Goal: Task Accomplishment & Management: Complete application form

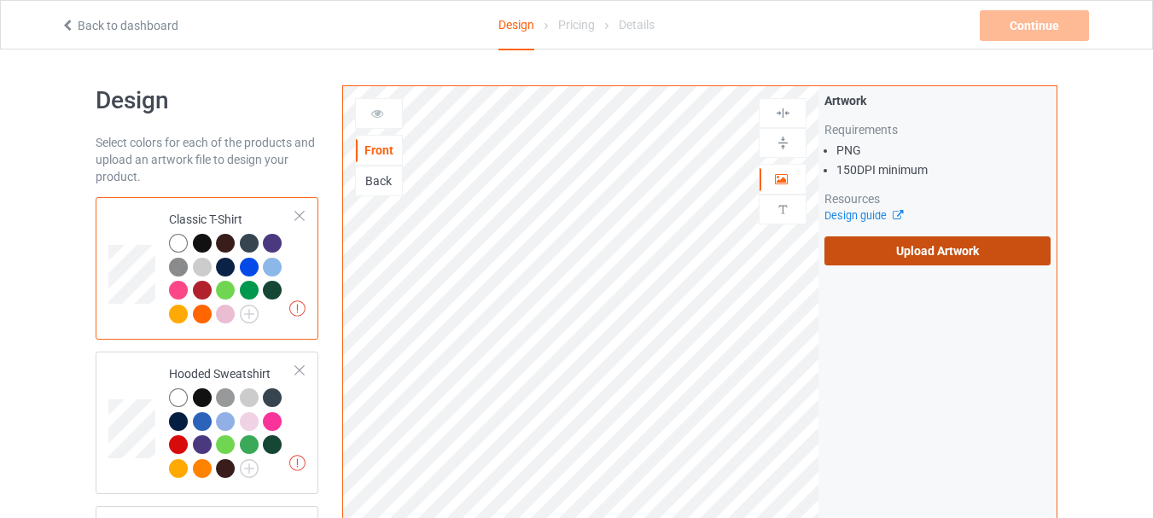
click at [904, 247] on label "Upload Artwork" at bounding box center [937, 250] width 226 height 29
click at [0, 0] on input "Upload Artwork" at bounding box center [0, 0] width 0 height 0
click at [886, 259] on label "Upload Artwork" at bounding box center [937, 250] width 226 height 29
click at [0, 0] on input "Upload Artwork" at bounding box center [0, 0] width 0 height 0
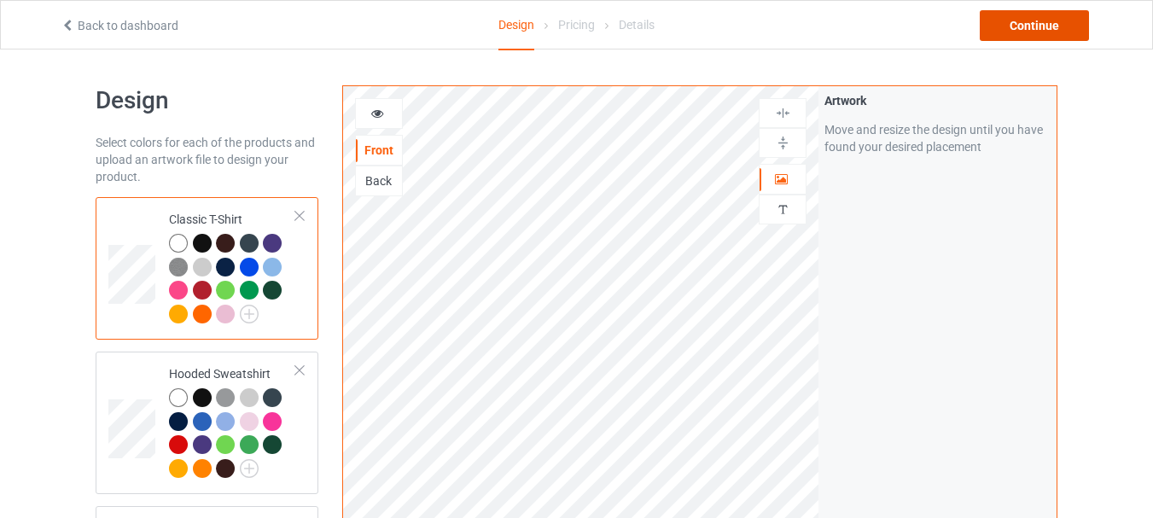
click at [1024, 29] on div "Continue" at bounding box center [1034, 25] width 109 height 31
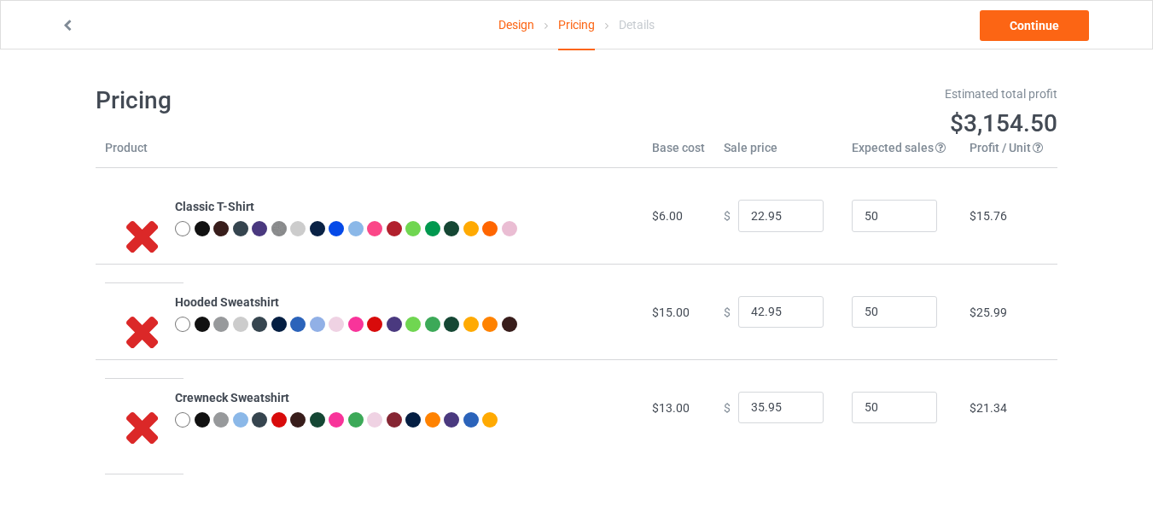
click at [508, 27] on link "Design" at bounding box center [516, 25] width 36 height 48
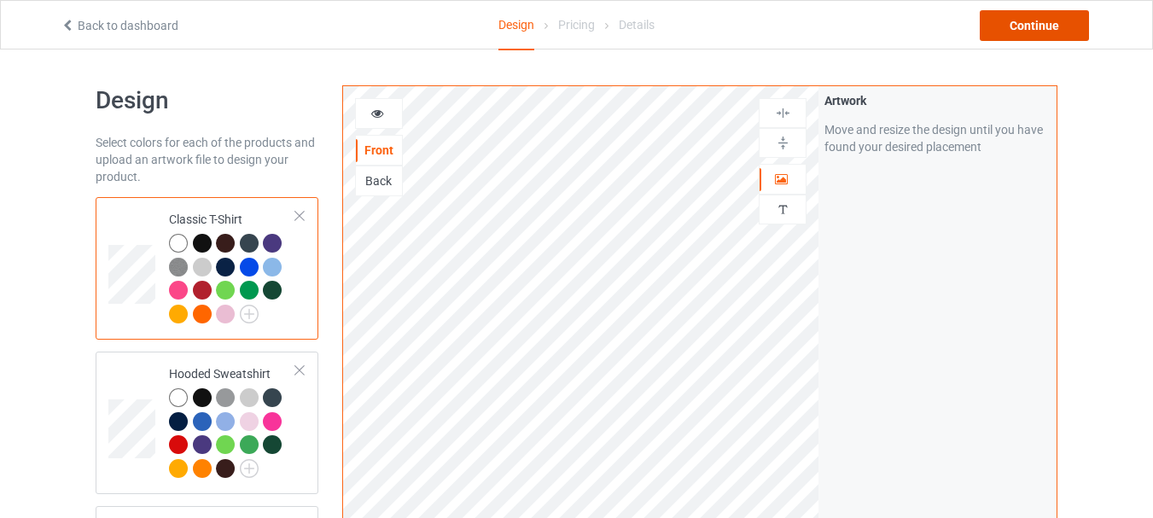
click at [1025, 18] on div "Continue" at bounding box center [1034, 25] width 109 height 31
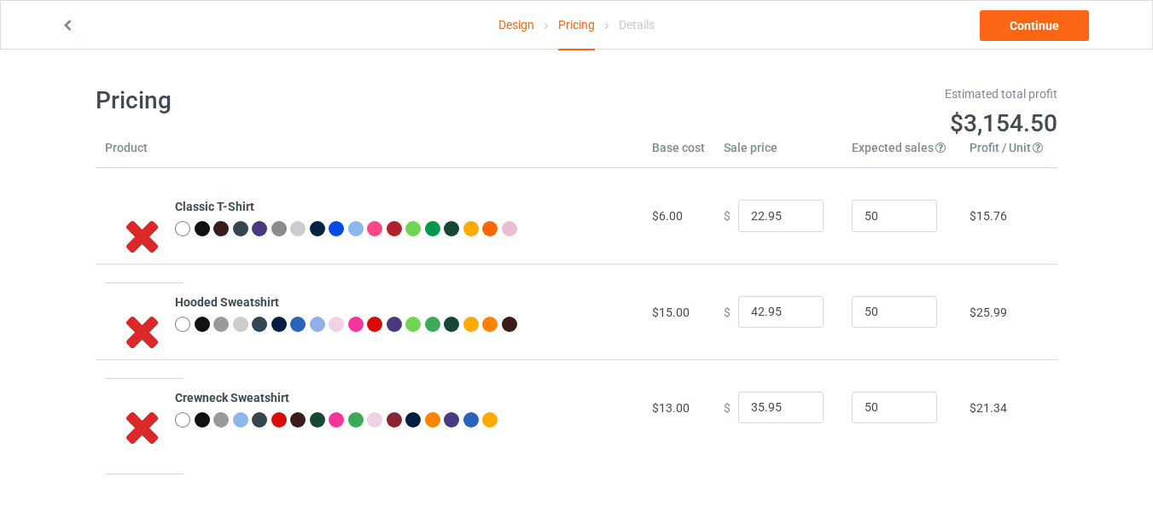
click at [517, 31] on link "Design" at bounding box center [516, 25] width 36 height 48
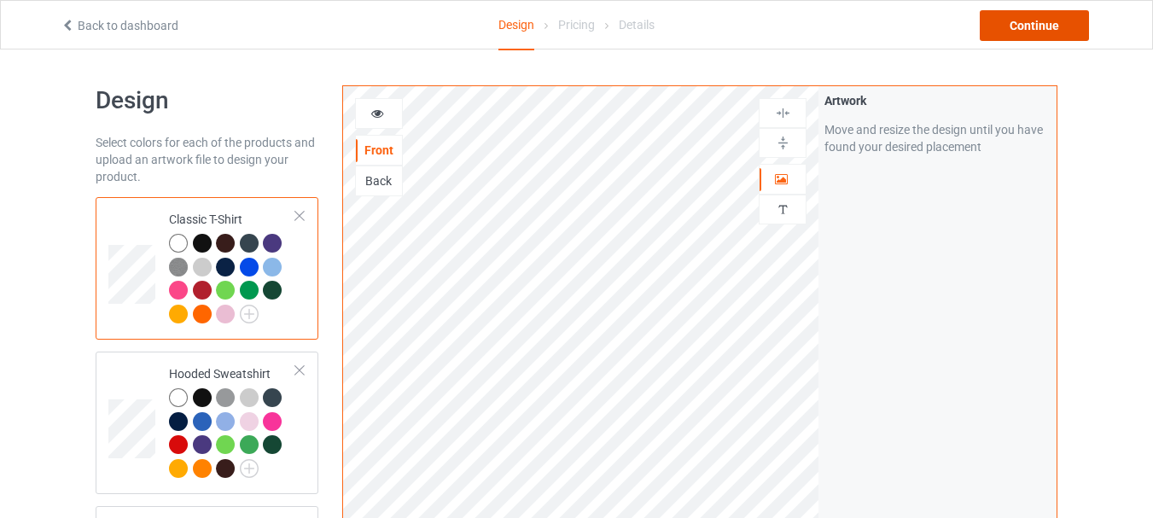
click at [1031, 31] on div "Continue" at bounding box center [1034, 25] width 109 height 31
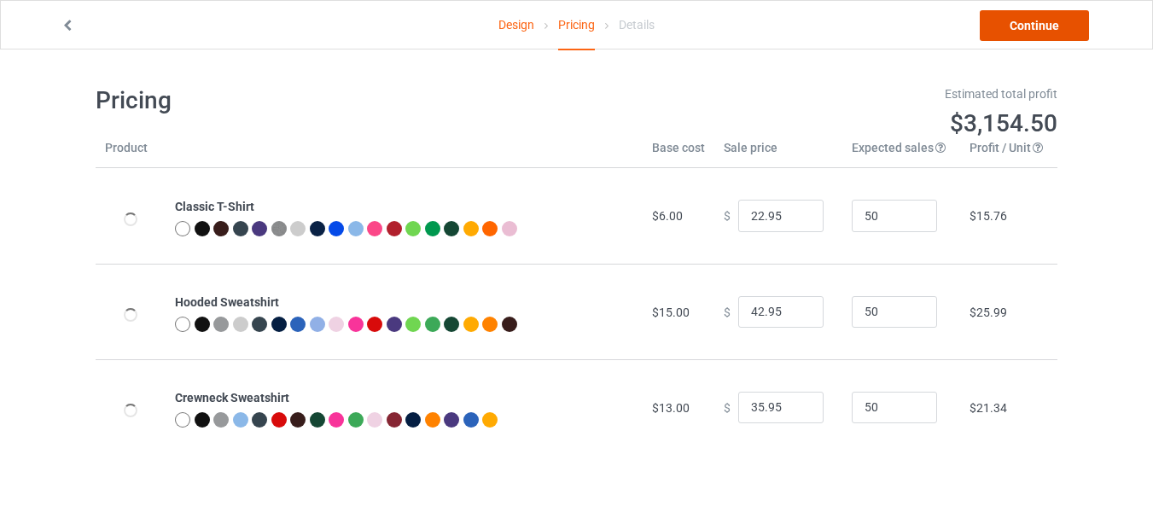
click at [1039, 26] on link "Continue" at bounding box center [1034, 25] width 109 height 31
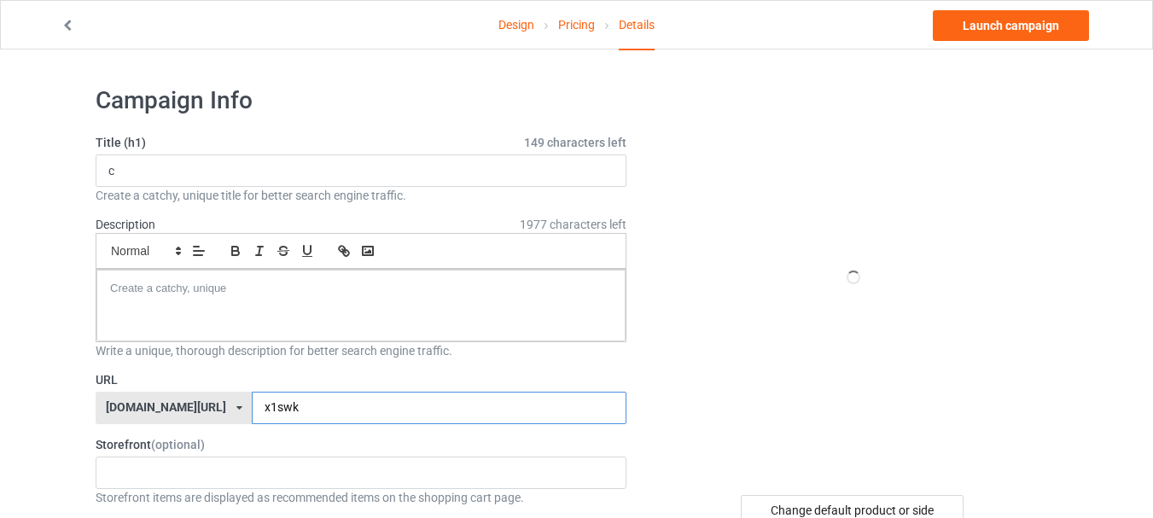
click at [347, 410] on input "x1swk" at bounding box center [439, 408] width 374 height 32
type input "x1swkgv"
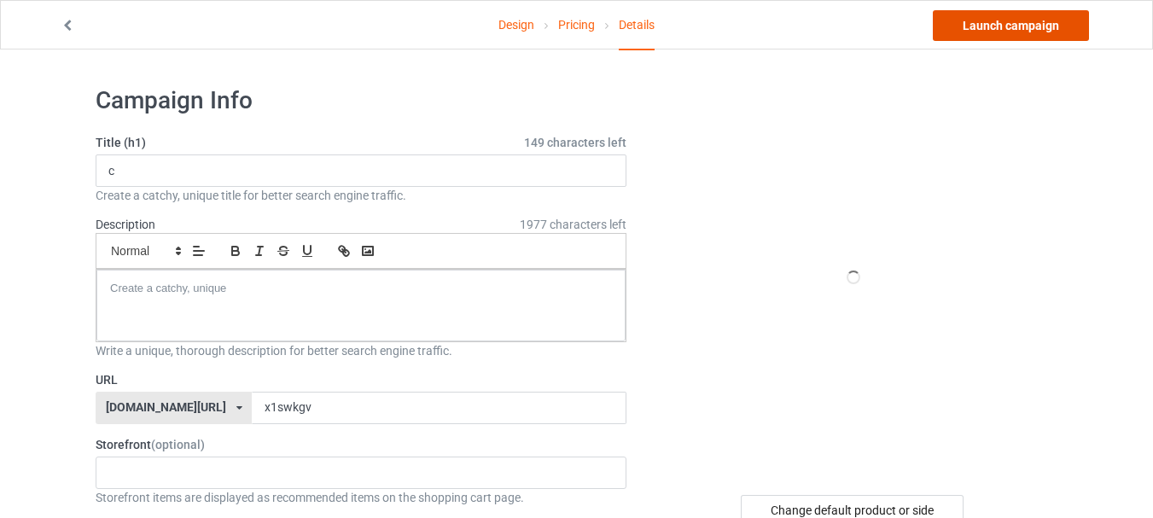
click at [999, 28] on link "Launch campaign" at bounding box center [1011, 25] width 156 height 31
